Goal: Task Accomplishment & Management: Manage account settings

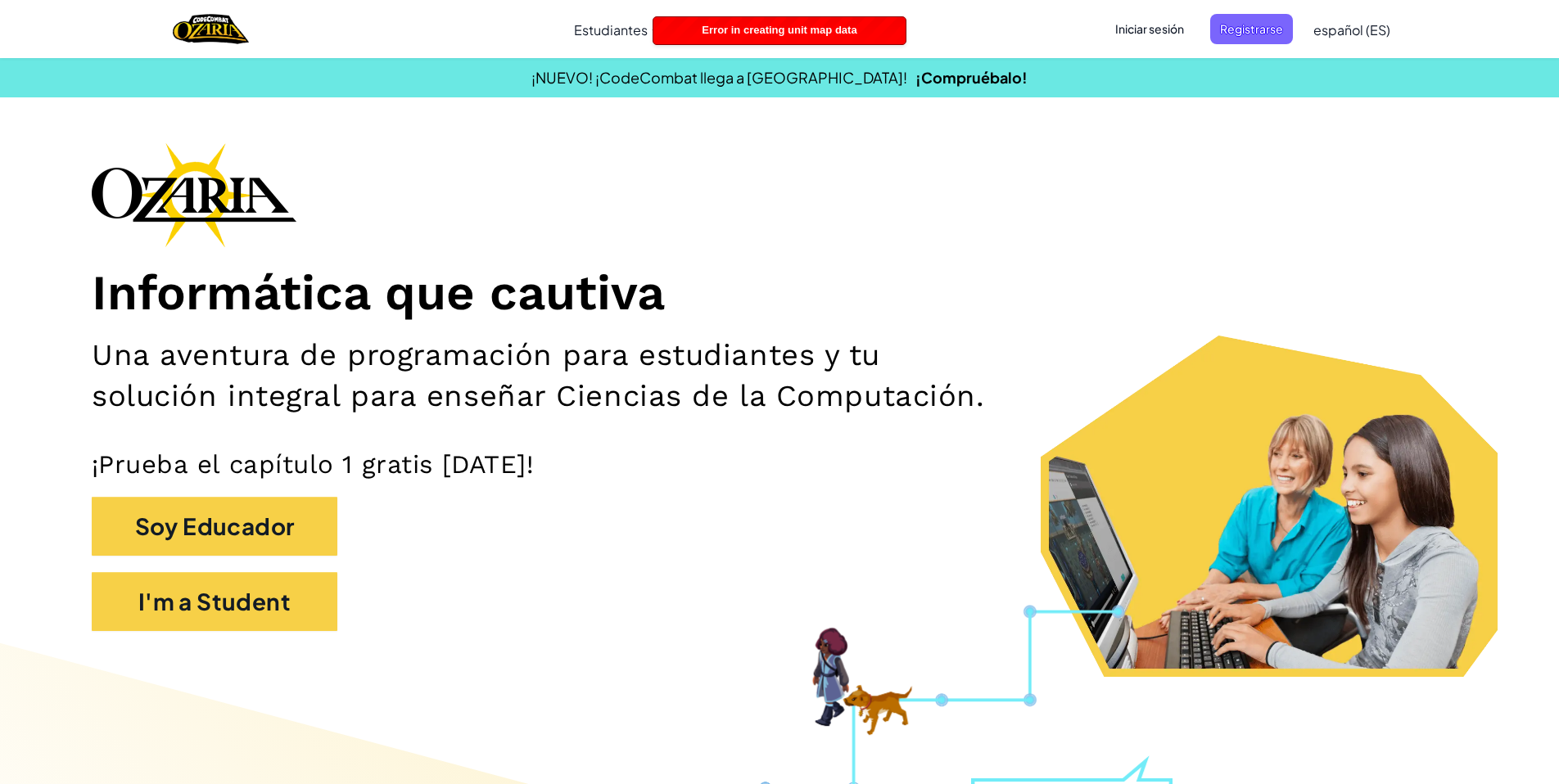
click at [1138, 15] on span "Iniciar sesión" at bounding box center [1150, 29] width 89 height 31
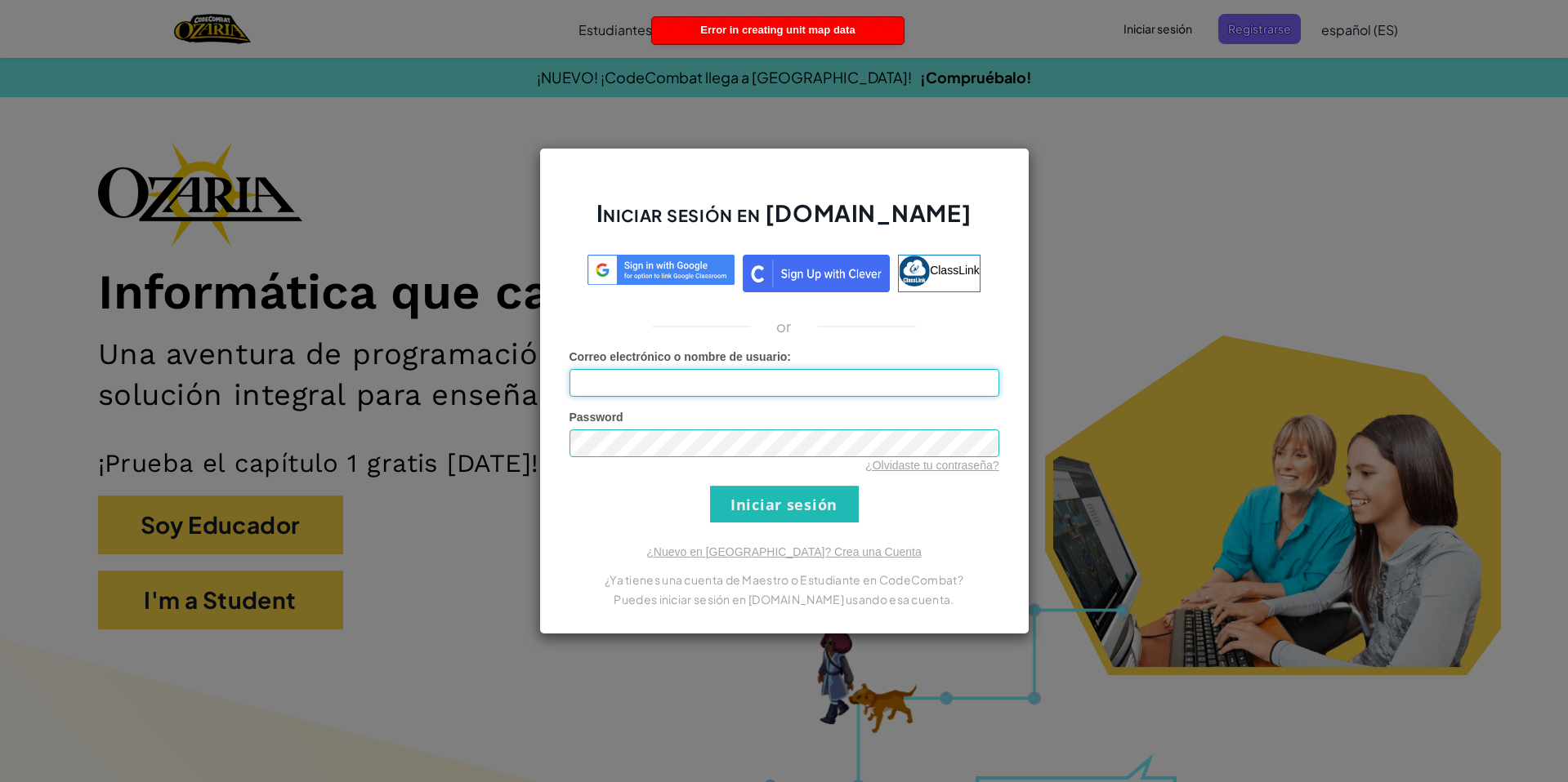
type input "D"
click at [689, 391] on input "D" at bounding box center [785, 384] width 430 height 28
click at [645, 389] on input "D" at bounding box center [785, 384] width 430 height 28
click at [645, 389] on input "Correo electrónico o nombre de usuario :" at bounding box center [785, 384] width 430 height 28
click at [590, 546] on div "¿Nuevo en [GEOGRAPHIC_DATA]? Crea una Cuenta ¿Ya tienes una cuenta de Maestro o…" at bounding box center [785, 576] width 430 height 65
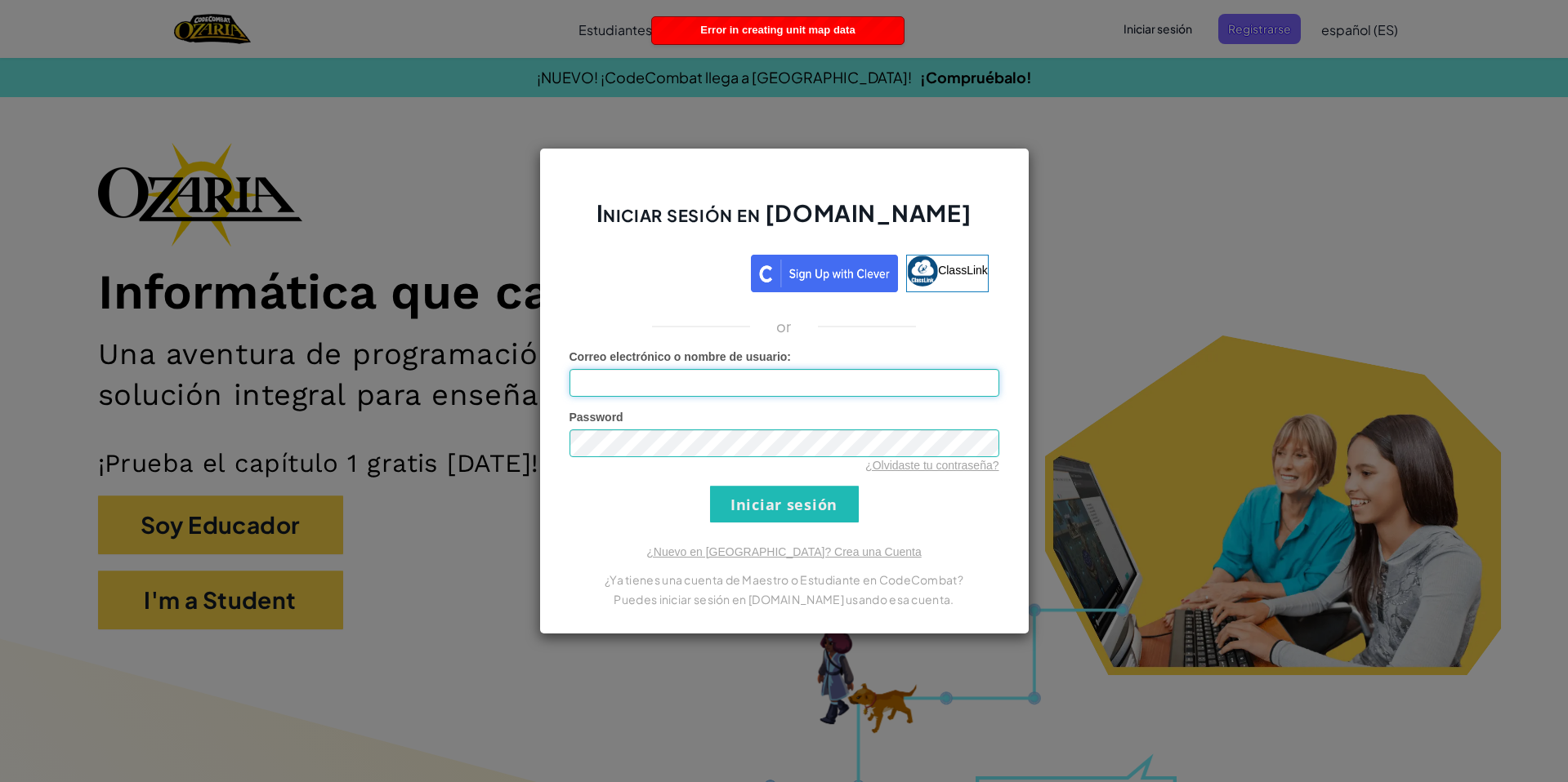
type input "D"
click at [651, 403] on form "Correo electrónico o nombre de usuario : D Password ¿Olvidaste tu contraseña? I…" at bounding box center [785, 436] width 430 height 174
click at [653, 381] on input "D" at bounding box center [785, 384] width 430 height 28
type input "[EMAIL_ADDRESS][DOMAIN_NAME]"
click at [797, 503] on input "Iniciar sesión" at bounding box center [784, 504] width 149 height 36
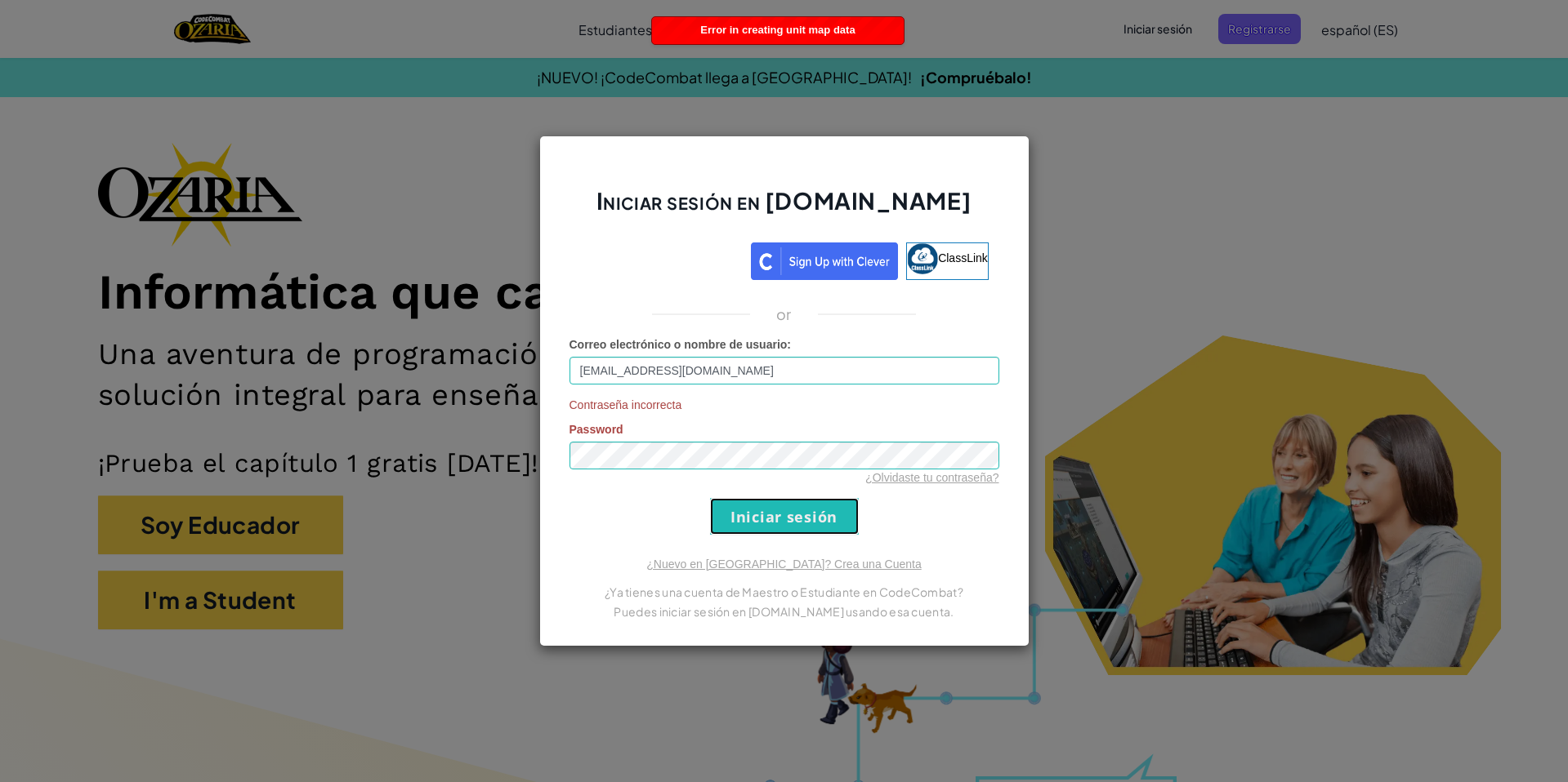
click at [798, 506] on input "Iniciar sesión" at bounding box center [784, 517] width 149 height 36
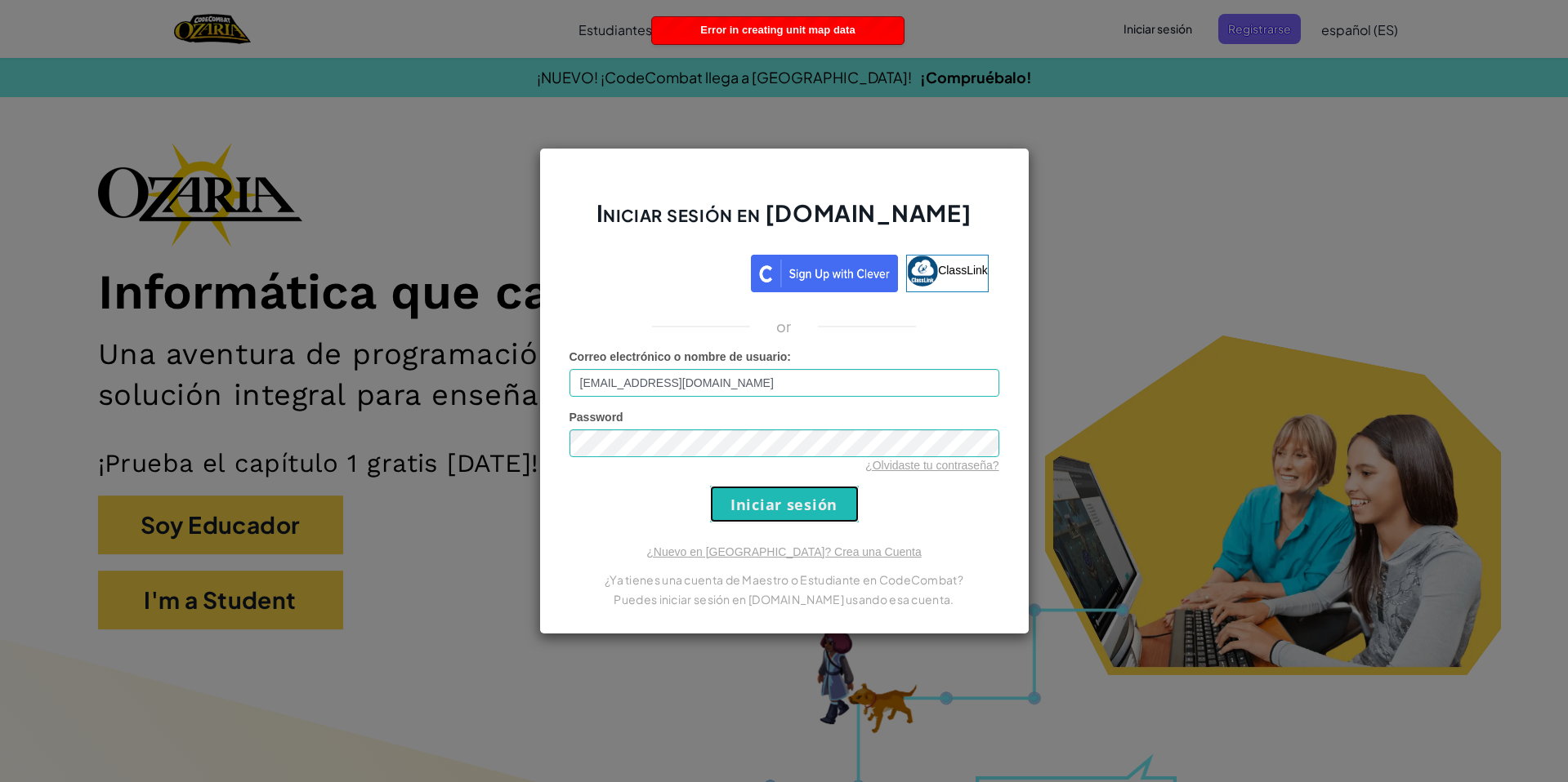
click at [798, 506] on input "Iniciar sesión" at bounding box center [784, 504] width 149 height 36
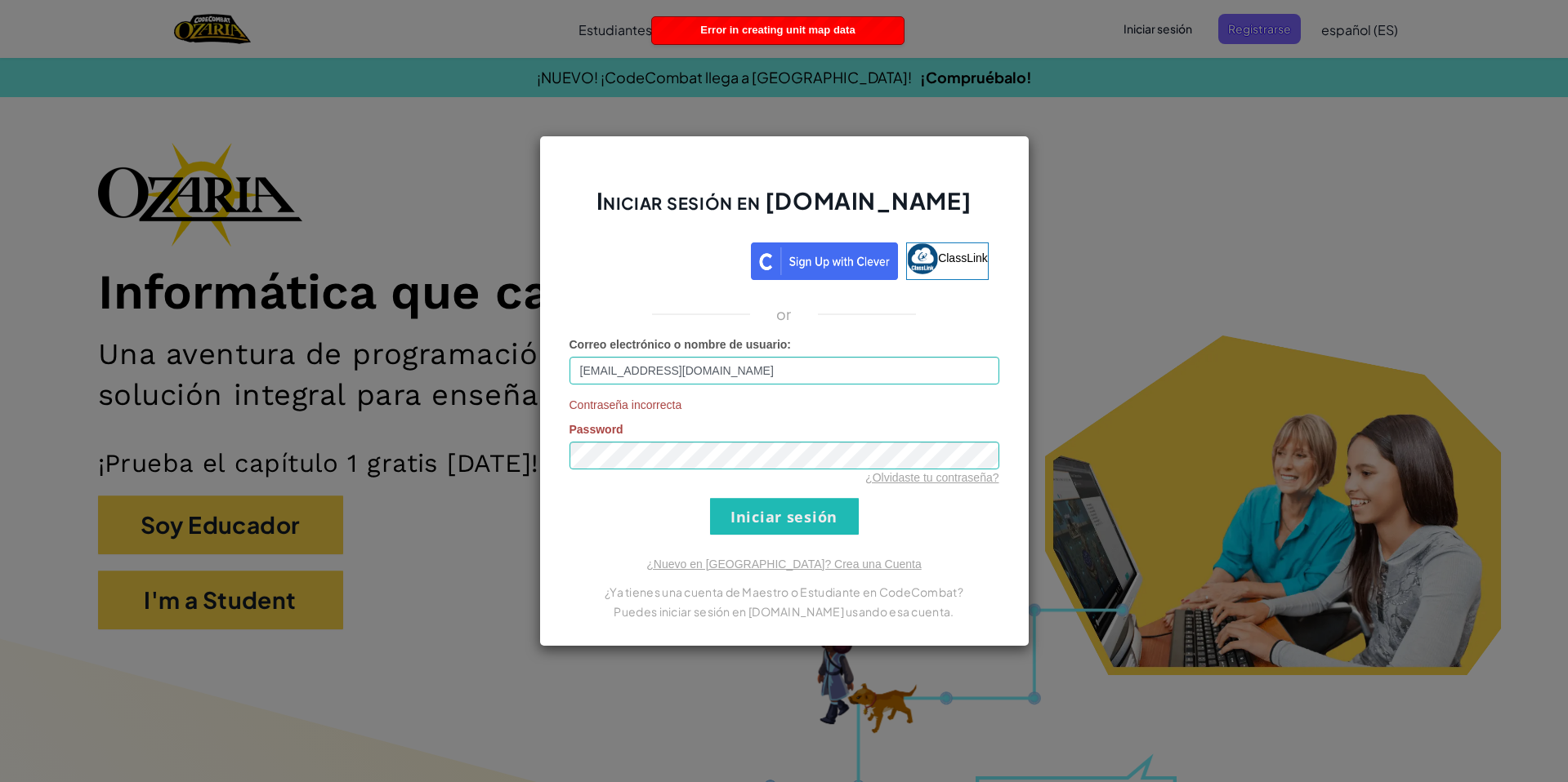
click at [1277, 183] on div "Iniciar sesión en [DOMAIN_NAME] ClassLink or Correo electrónico o nombre de usu…" at bounding box center [784, 391] width 1568 height 782
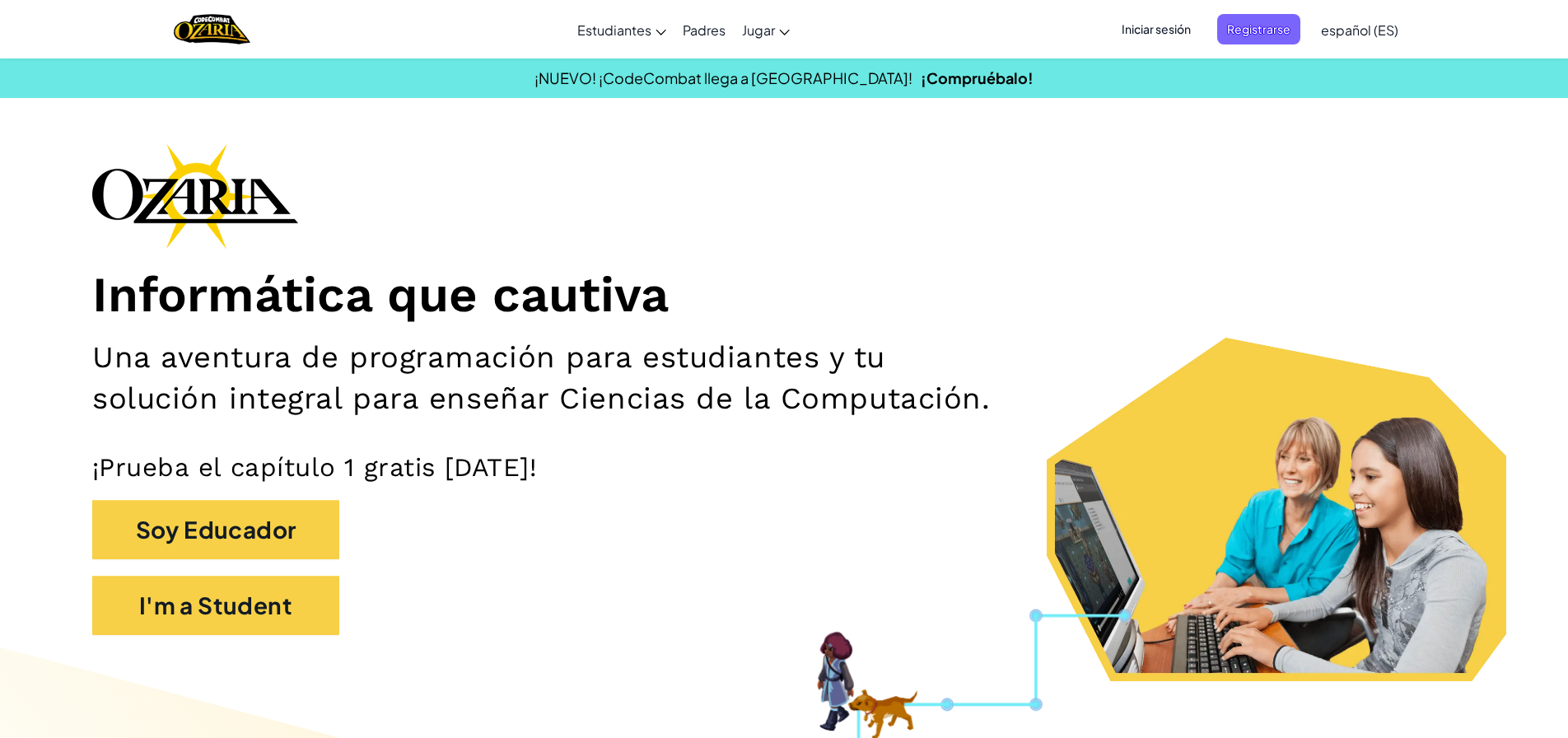
click at [1160, 24] on span "Iniciar sesión" at bounding box center [1156, 29] width 89 height 31
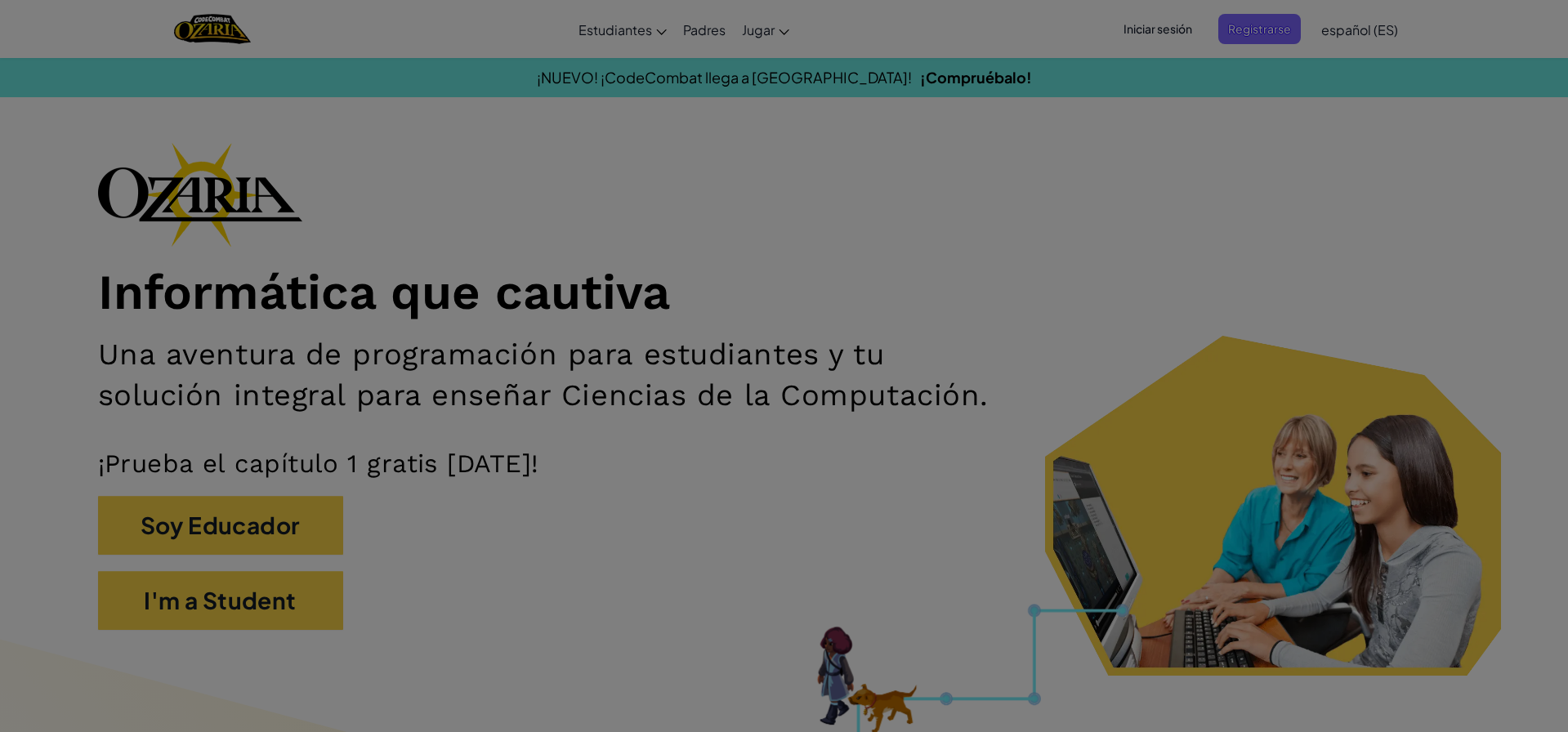
type input "D"
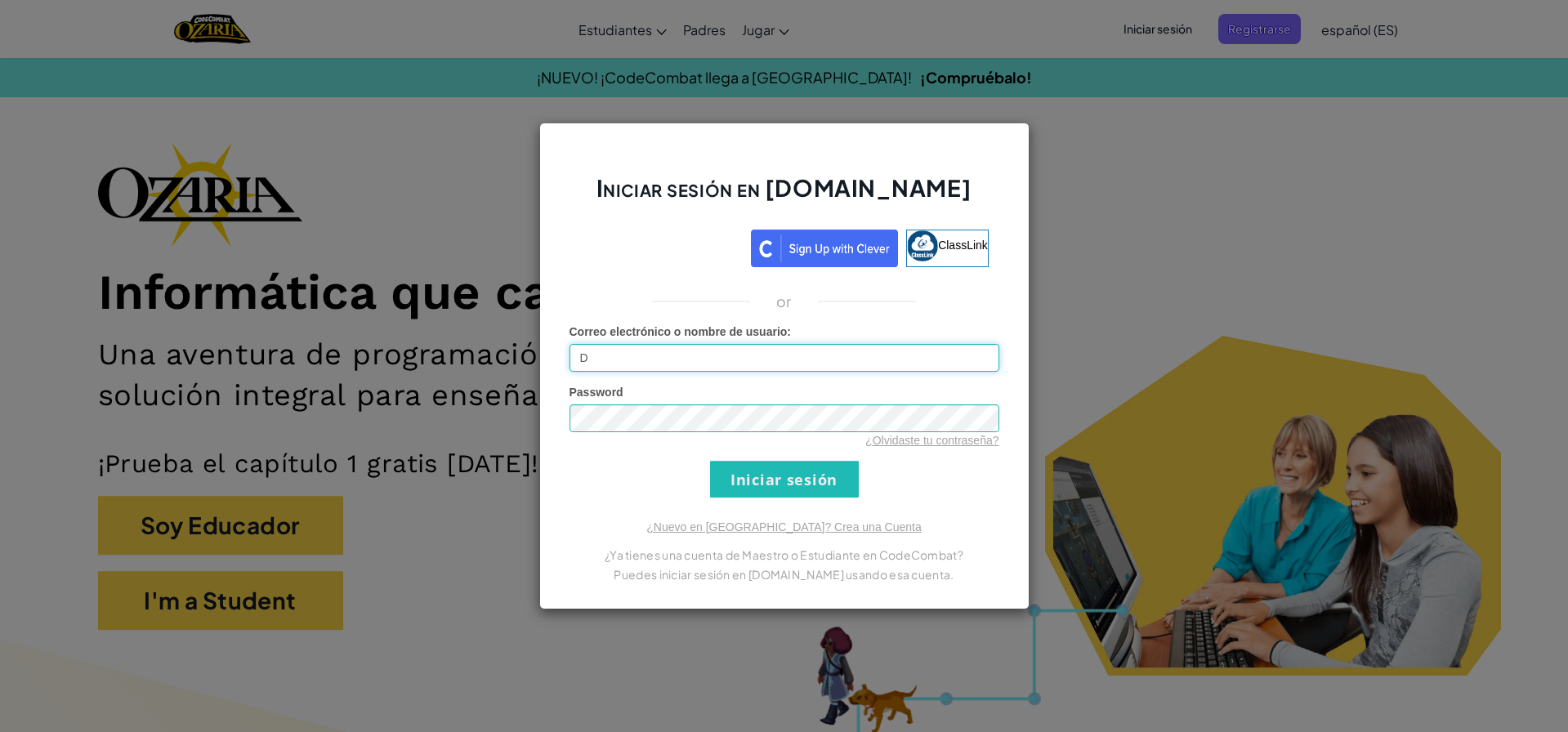
click at [740, 345] on input "D" at bounding box center [785, 358] width 430 height 28
type input "[EMAIL_ADDRESS][DOMAIN_NAME]"
click at [785, 481] on input "Iniciar sesión" at bounding box center [784, 479] width 149 height 36
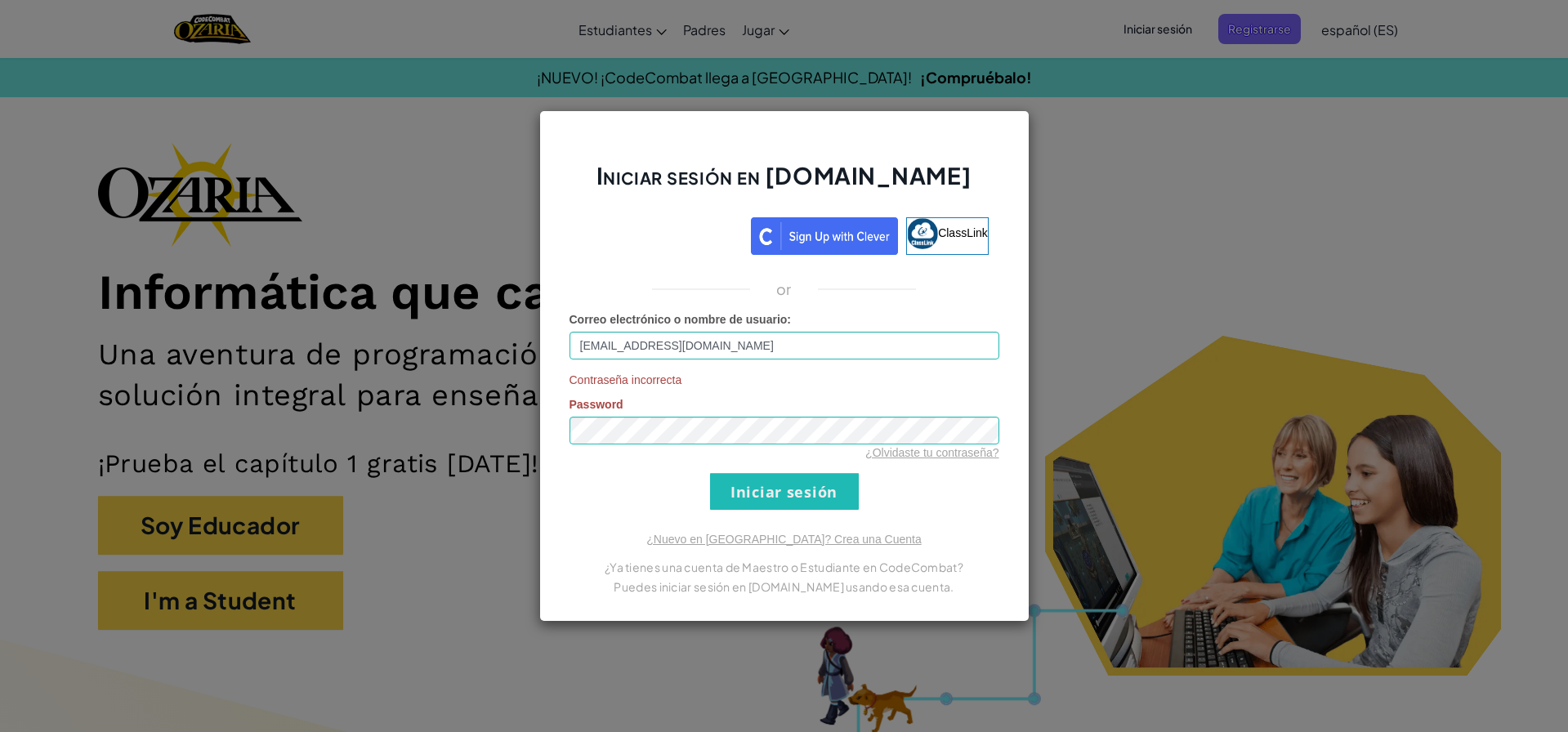
click at [671, 464] on form "Correo electrónico o nombre de usuario : [EMAIL_ADDRESS][DOMAIN_NAME] Contraseñ…" at bounding box center [785, 410] width 430 height 199
click at [921, 447] on link "¿Olvidaste tu contraseña?" at bounding box center [931, 452] width 133 height 13
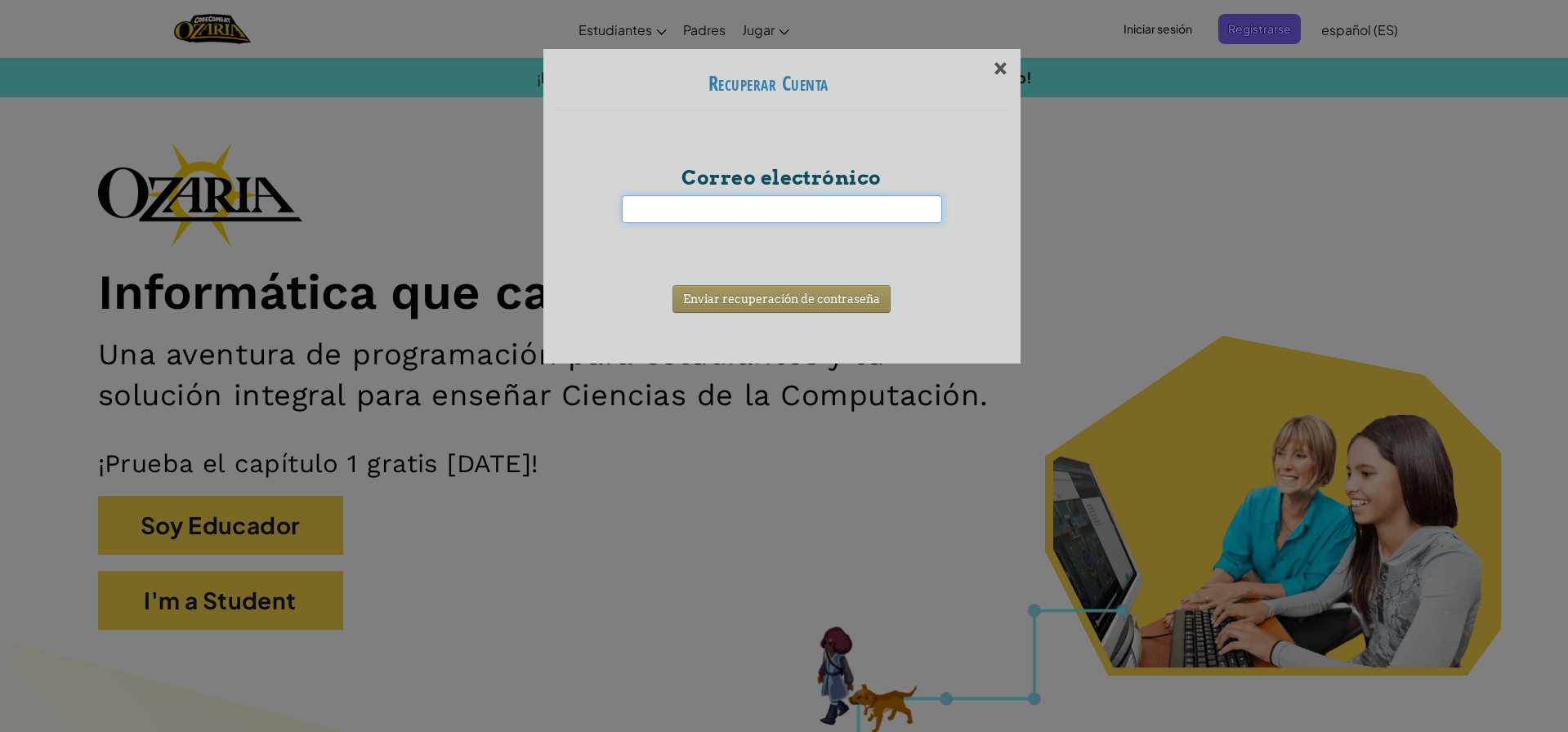
click at [715, 214] on input "Correo electrónico" at bounding box center [782, 209] width 320 height 28
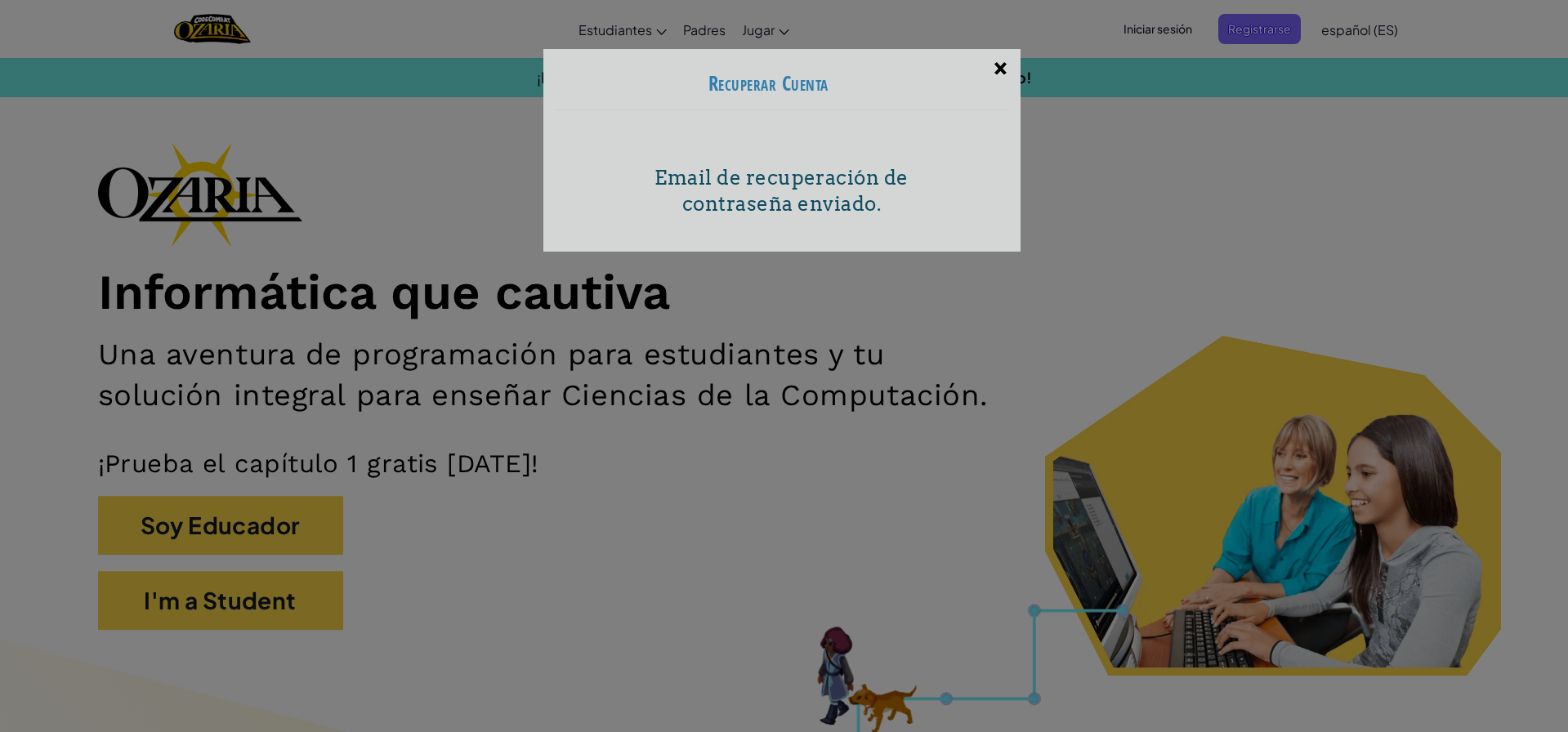
click at [992, 68] on div "×" at bounding box center [1000, 67] width 38 height 47
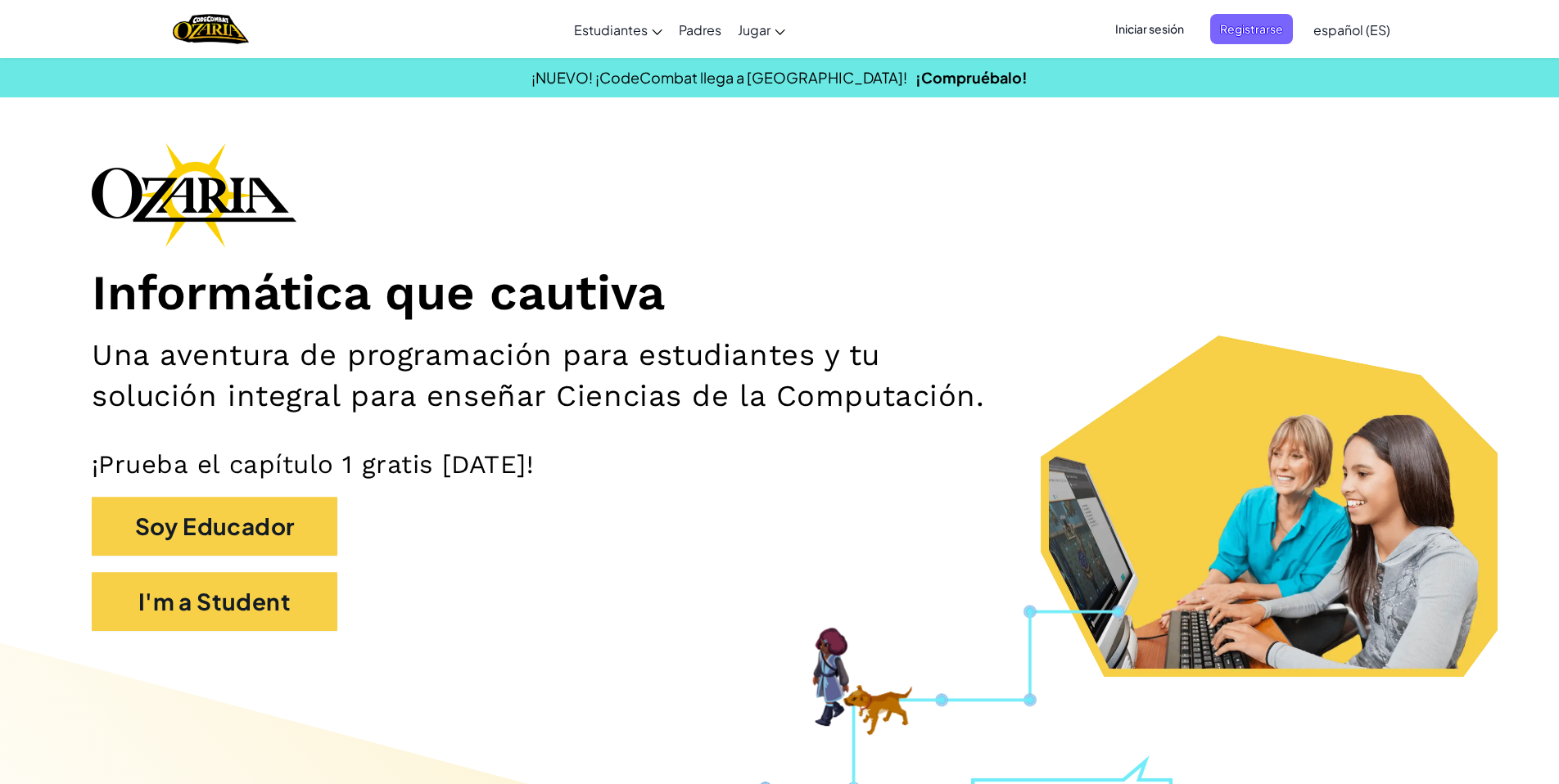
click at [1139, 55] on div "Cambiar modo de navegación Estudiantes Crear Cuenta Gratis. Soluciones para esc…" at bounding box center [779, 29] width 1567 height 58
click at [1139, 34] on span "Iniciar sesión" at bounding box center [1150, 29] width 89 height 31
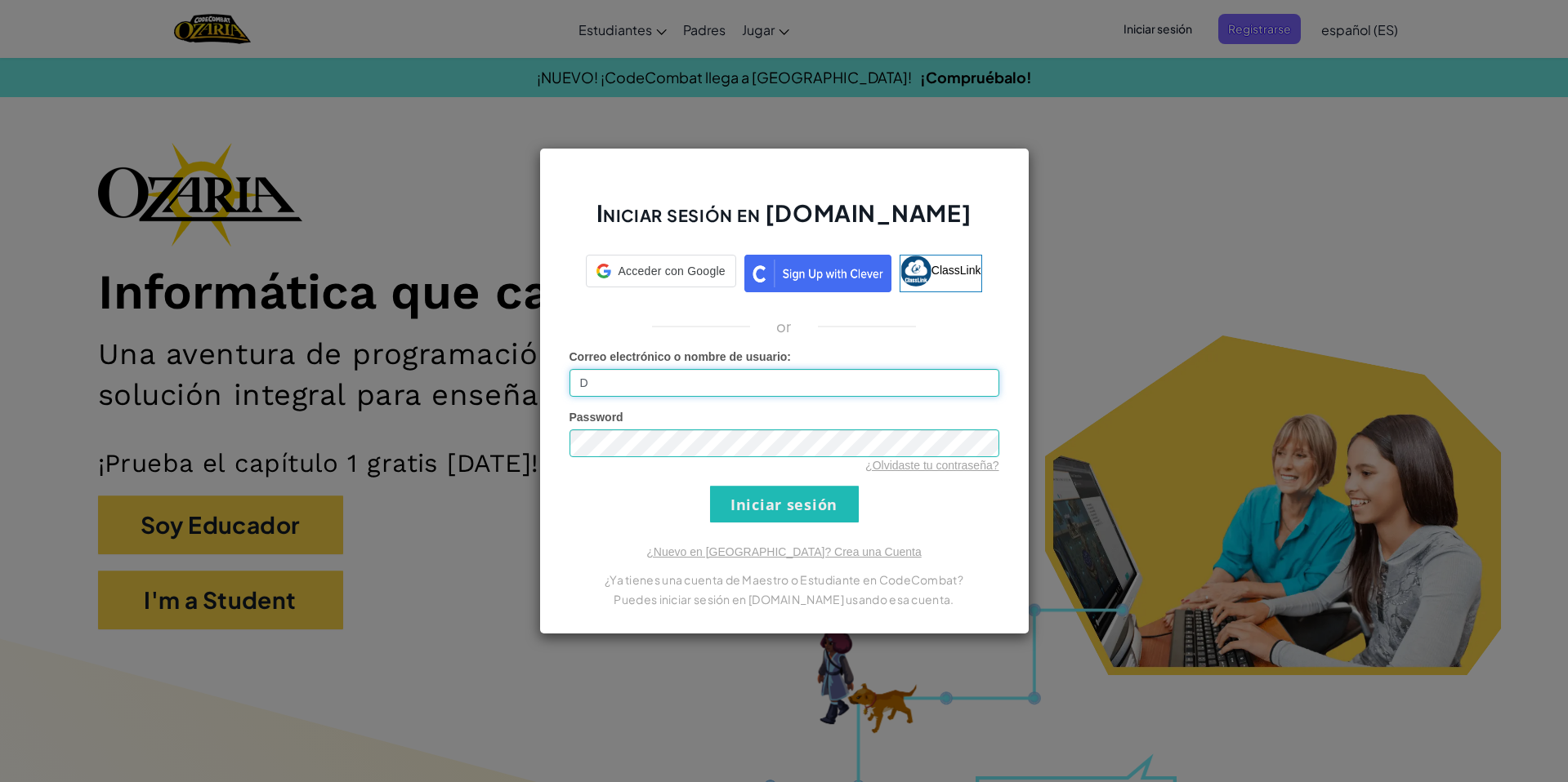
click at [695, 379] on input "D" at bounding box center [785, 384] width 430 height 28
type input "[EMAIL_ADDRESS][DOMAIN_NAME]"
click at [485, 434] on div "Iniciar sesión en [DOMAIN_NAME] ClassLink or Error desconocido. Correo electrón…" at bounding box center [784, 391] width 1568 height 782
click at [794, 511] on input "Iniciar sesión" at bounding box center [784, 504] width 149 height 36
